Goal: Task Accomplishment & Management: Complete application form

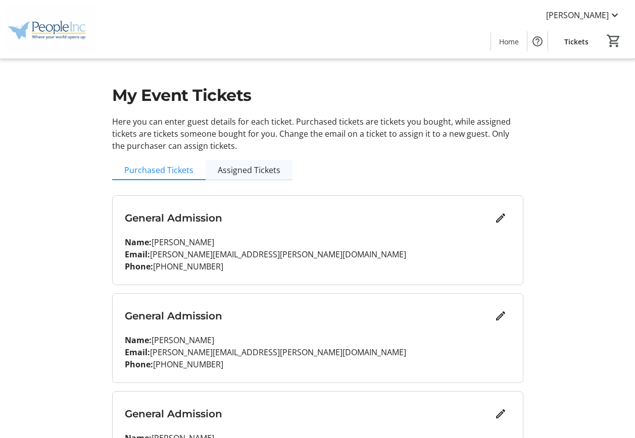
click at [230, 169] on span "Assigned Tickets" at bounding box center [249, 170] width 63 height 8
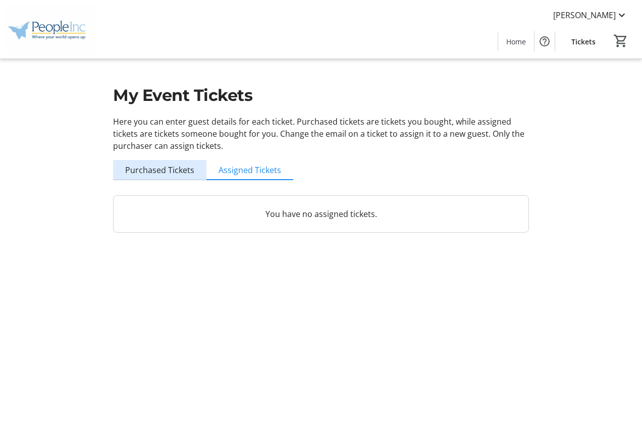
click at [162, 171] on span "Purchased Tickets" at bounding box center [159, 170] width 69 height 8
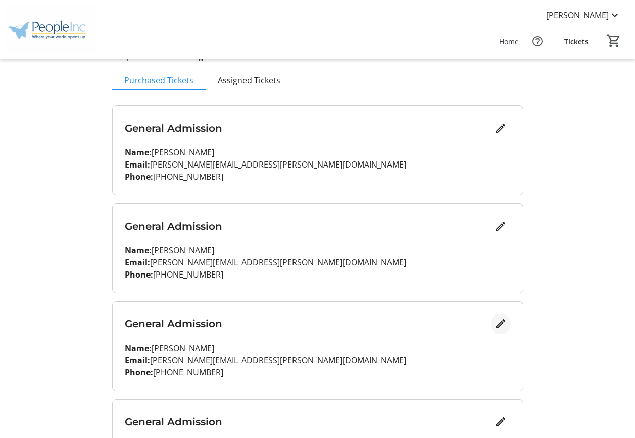
scroll to position [181, 0]
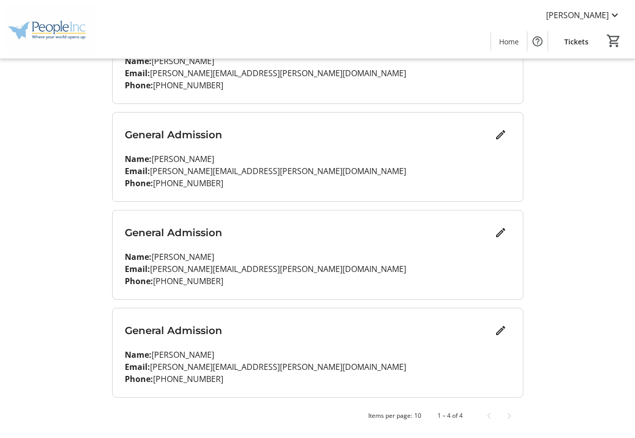
click at [312, 338] on div "General Admission" at bounding box center [318, 331] width 386 height 20
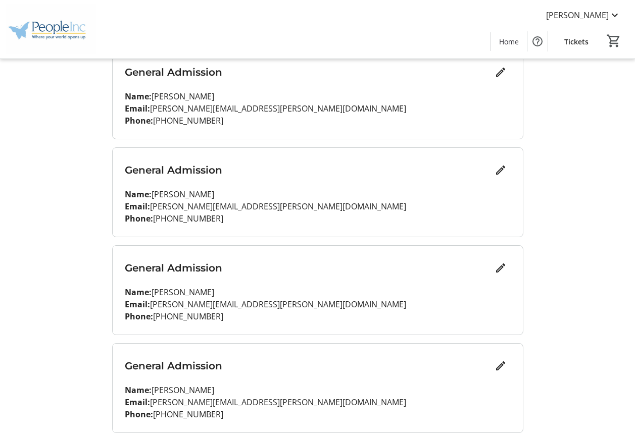
scroll to position [151, 0]
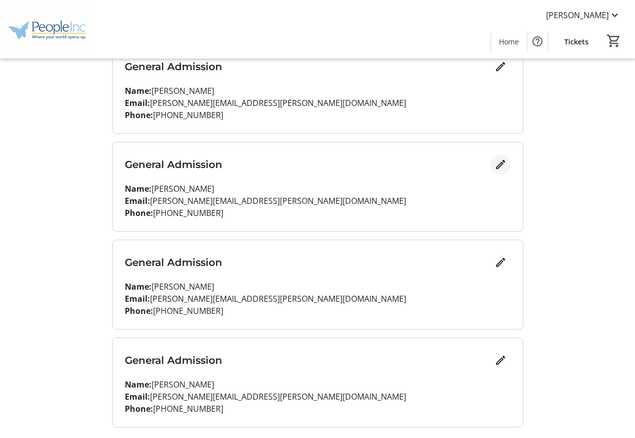
click at [498, 167] on mat-icon "Edit" at bounding box center [500, 165] width 12 height 12
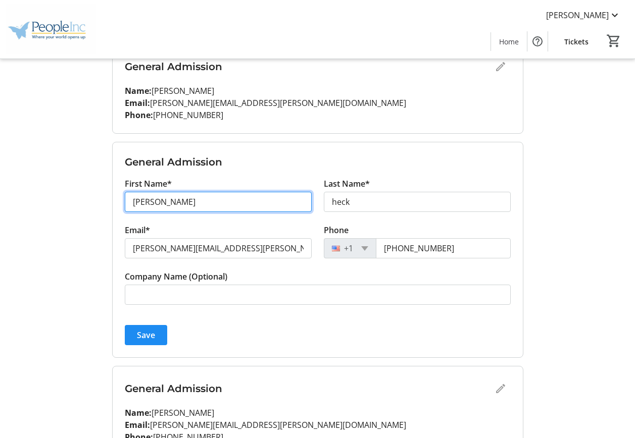
click at [184, 202] on input "[PERSON_NAME]" at bounding box center [218, 202] width 187 height 20
type input "a"
type input "Hailey"
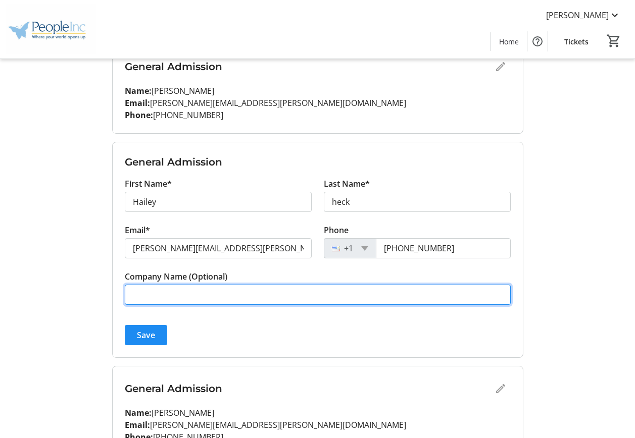
click at [240, 292] on input "Company Name (Optional)" at bounding box center [318, 295] width 386 height 20
type input "People INC"
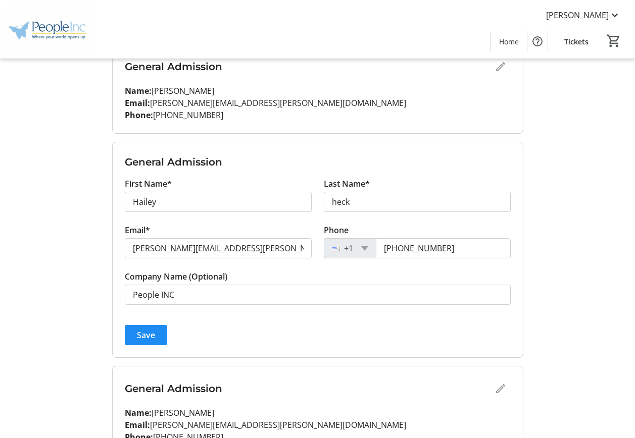
click at [146, 334] on span "Save" at bounding box center [146, 335] width 18 height 12
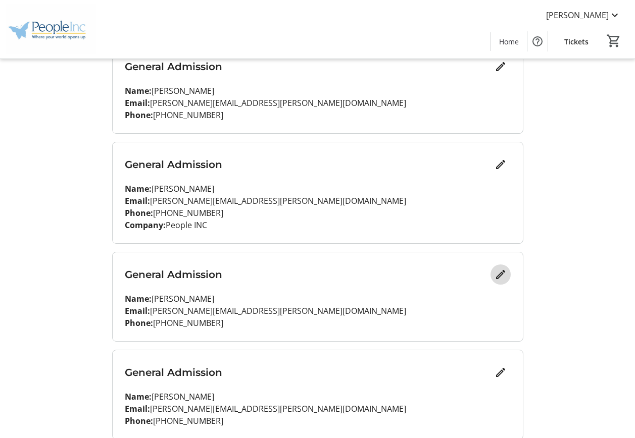
click at [500, 274] on mat-icon "Edit" at bounding box center [500, 275] width 12 height 12
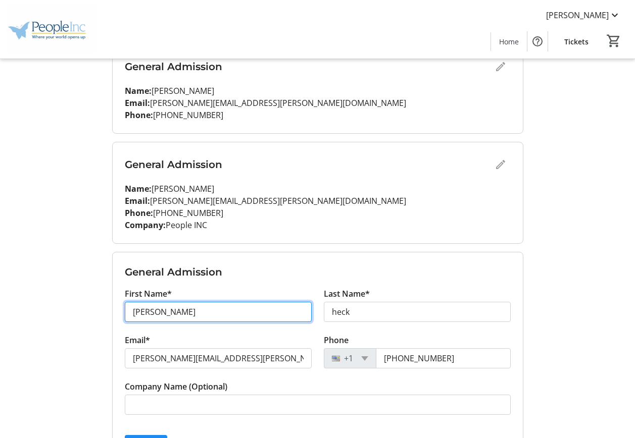
click at [240, 318] on input "[PERSON_NAME]" at bounding box center [218, 312] width 187 height 20
type input "a"
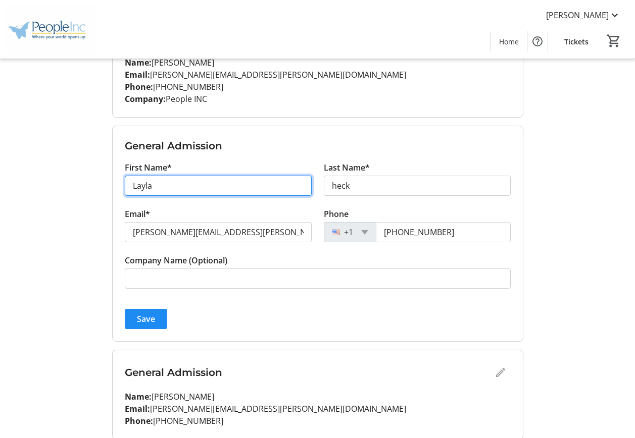
scroll to position [320, 0]
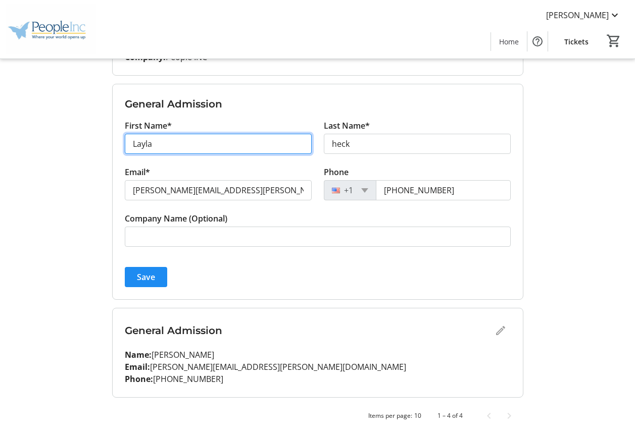
type input "Layla"
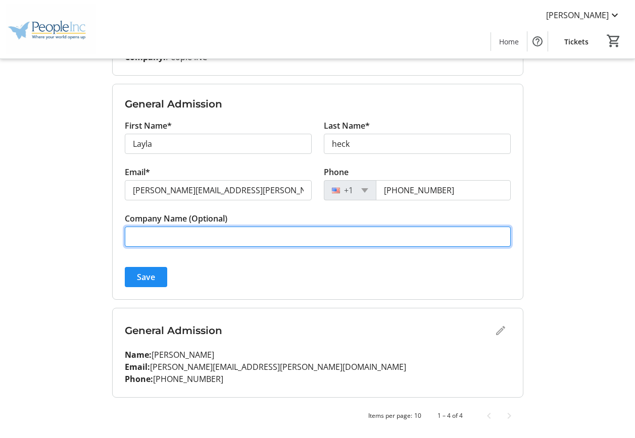
drag, startPoint x: 199, startPoint y: 239, endPoint x: 204, endPoint y: 240, distance: 5.1
click at [199, 239] on input "Company Name (Optional)" at bounding box center [318, 237] width 386 height 20
type input "People INC"
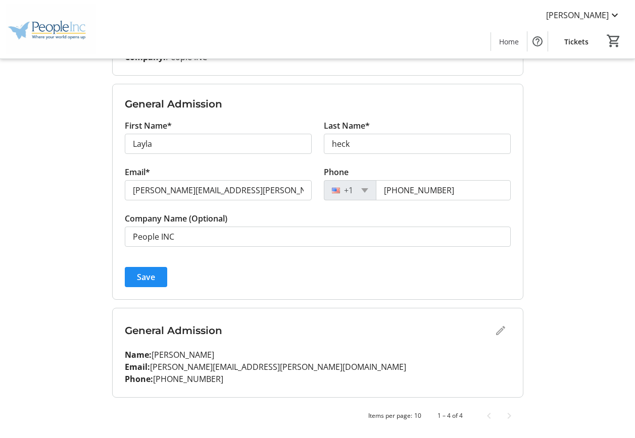
click at [247, 271] on div "Save" at bounding box center [318, 277] width 386 height 20
click at [147, 275] on span "Save" at bounding box center [146, 277] width 18 height 12
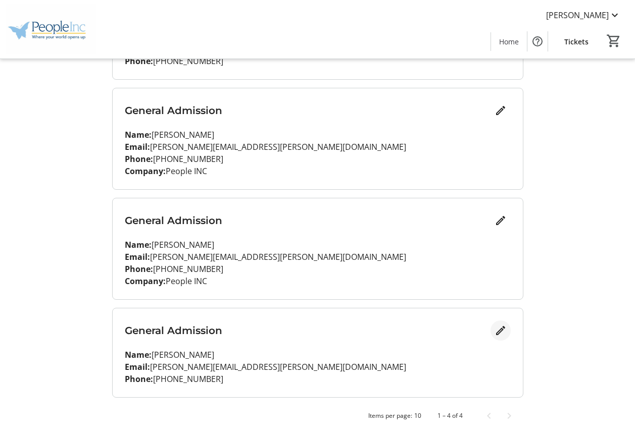
click at [499, 334] on mat-icon "Edit" at bounding box center [500, 331] width 12 height 12
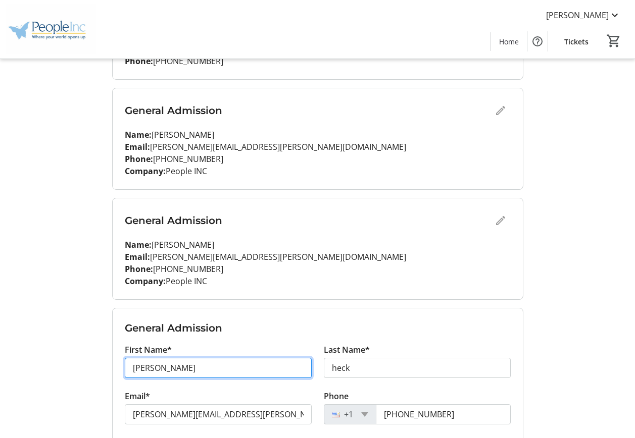
click at [197, 363] on input "[PERSON_NAME]" at bounding box center [218, 368] width 187 height 20
type input "a"
type input "[PERSON_NAME]"
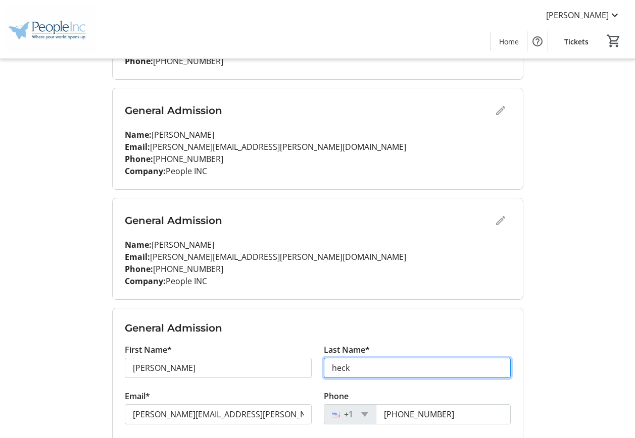
click at [379, 367] on input "heck" at bounding box center [417, 368] width 187 height 20
type input "h"
type input "[PERSON_NAME]"
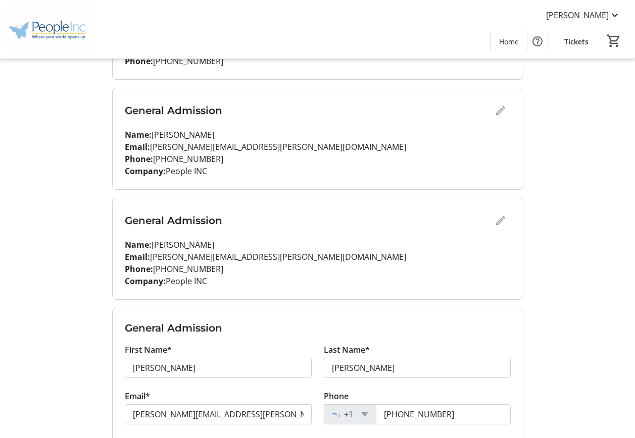
click at [382, 221] on h3 "General Admission" at bounding box center [308, 220] width 366 height 15
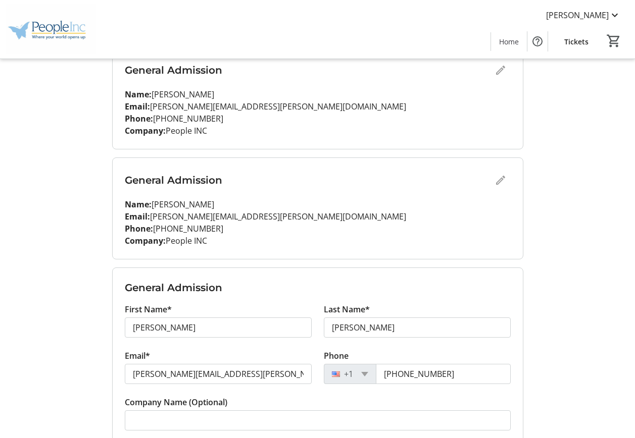
scroll to position [306, 0]
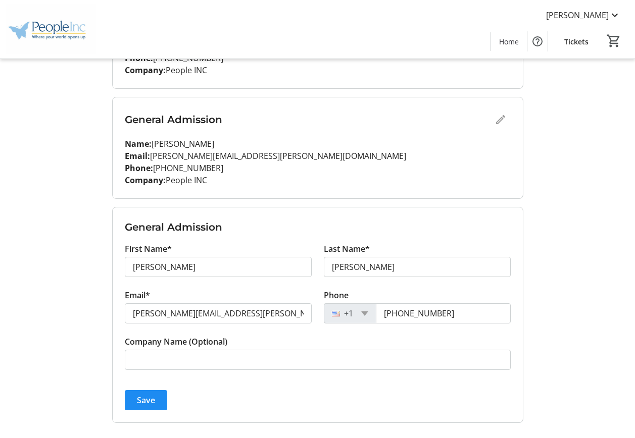
click at [502, 121] on div "General Admission" at bounding box center [318, 120] width 386 height 20
click at [137, 397] on span "Save" at bounding box center [146, 400] width 18 height 12
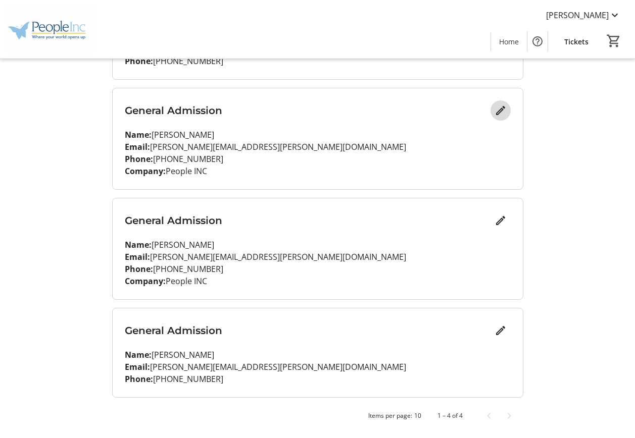
click at [494, 116] on mat-icon "Edit" at bounding box center [500, 111] width 12 height 12
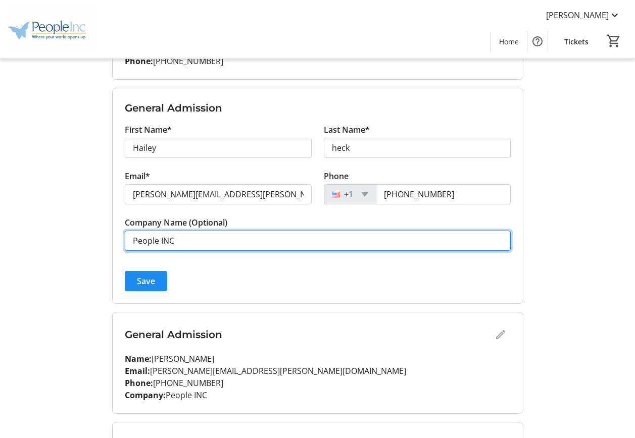
click at [192, 236] on input "People INC" at bounding box center [318, 241] width 386 height 20
type input "P"
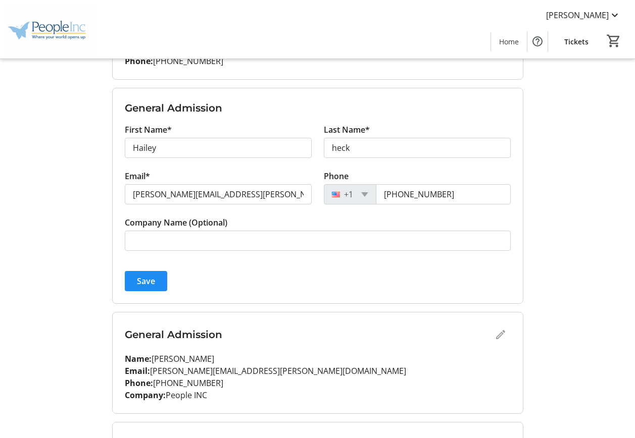
click at [568, 237] on div "My Event Tickets Here you can enter guest details for each ticket. Purchased ti…" at bounding box center [317, 174] width 635 height 758
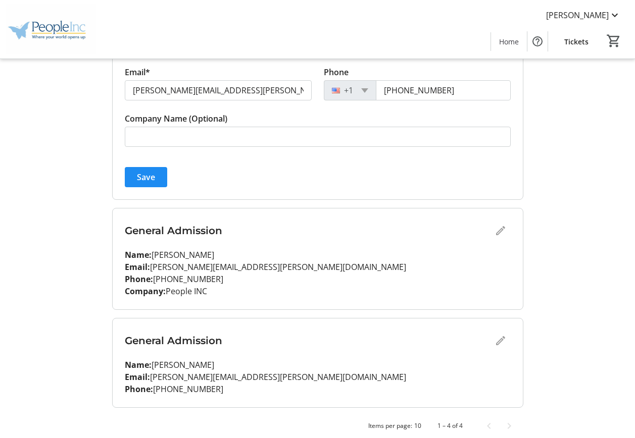
scroll to position [320, 0]
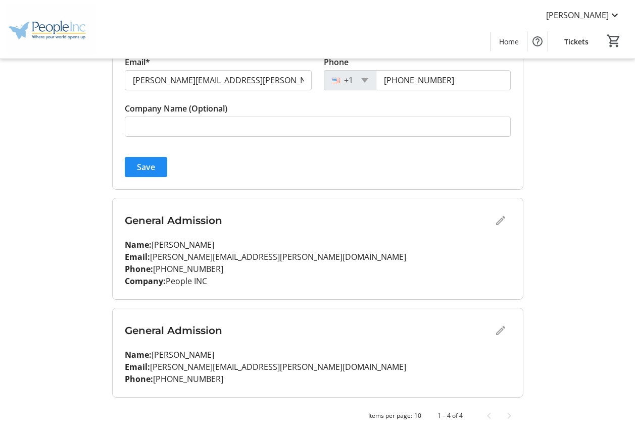
click at [502, 219] on div "General Admission" at bounding box center [318, 221] width 386 height 20
click at [497, 221] on div "General Admission" at bounding box center [318, 221] width 386 height 20
click at [501, 223] on div "General Admission" at bounding box center [318, 221] width 386 height 20
click at [148, 166] on span "Save" at bounding box center [146, 167] width 18 height 12
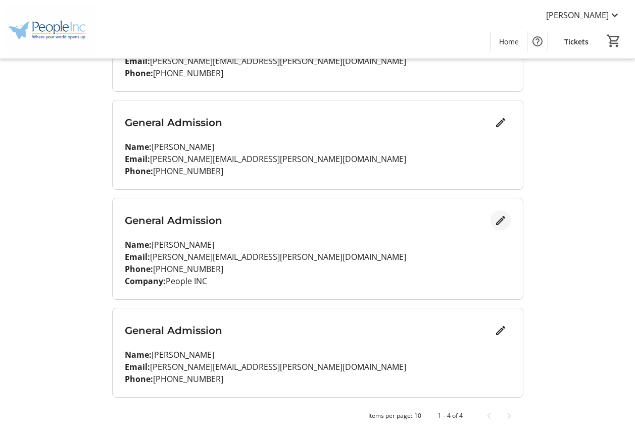
click at [498, 222] on mat-icon "Edit" at bounding box center [500, 221] width 12 height 12
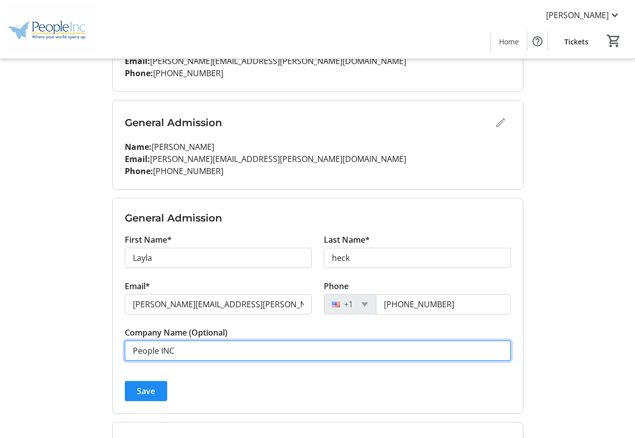
click at [211, 350] on input "People INC" at bounding box center [318, 351] width 386 height 20
type input "P"
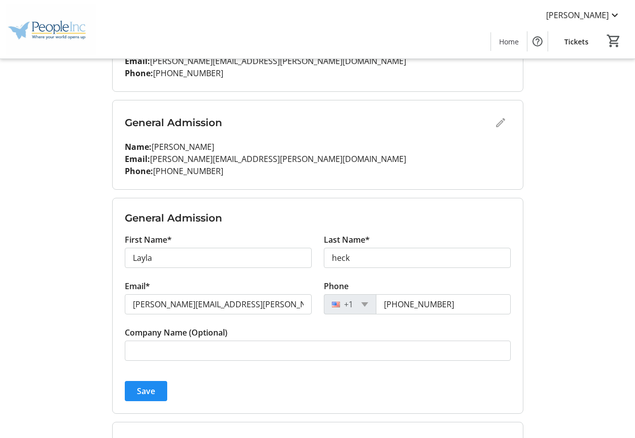
drag, startPoint x: 581, startPoint y: 253, endPoint x: 548, endPoint y: 201, distance: 61.9
click at [581, 252] on div "My Event Tickets Here you can enter guest details for each ticket. Purchased ti…" at bounding box center [317, 180] width 635 height 746
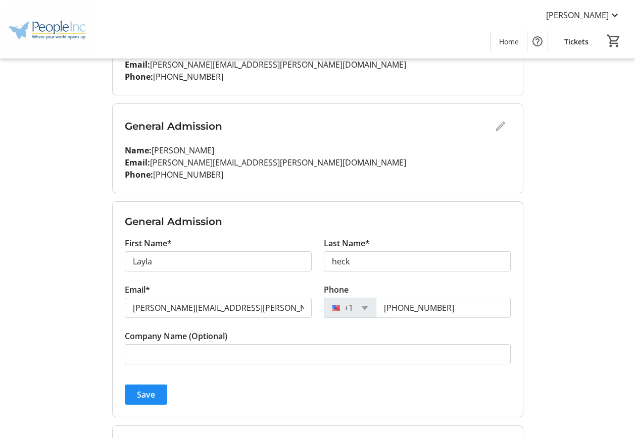
scroll to position [202, 0]
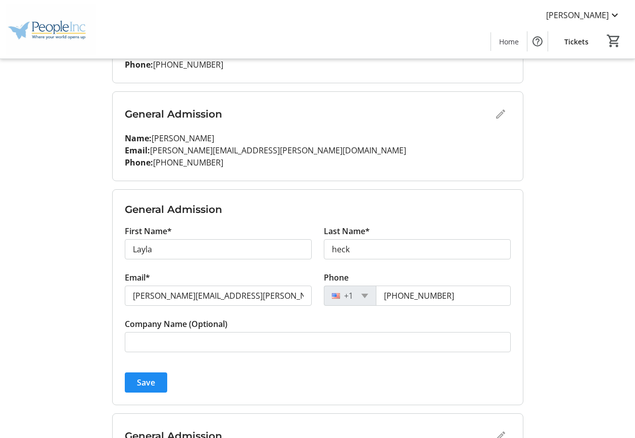
click at [143, 364] on tr-form-field "Company Name (Optional)" at bounding box center [318, 341] width 386 height 46
click at [154, 388] on span "Save" at bounding box center [146, 383] width 18 height 12
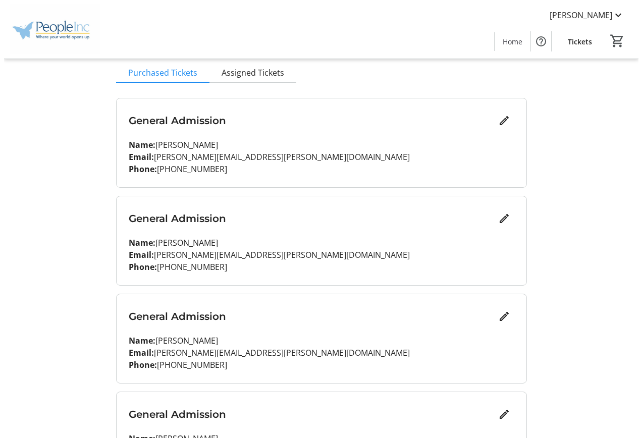
scroll to position [0, 0]
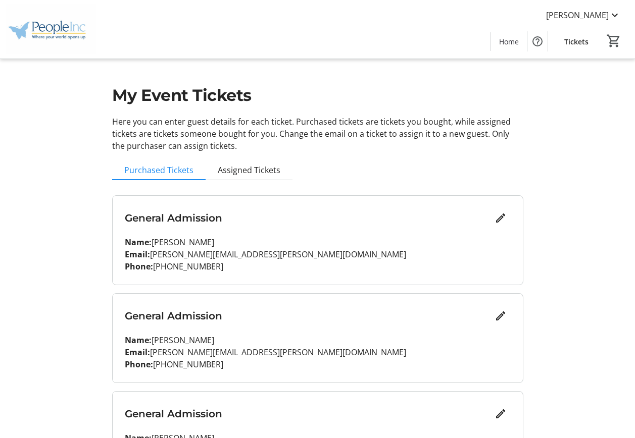
click at [573, 44] on span "Tickets" at bounding box center [576, 41] width 24 height 11
